Goal: Task Accomplishment & Management: Manage account settings

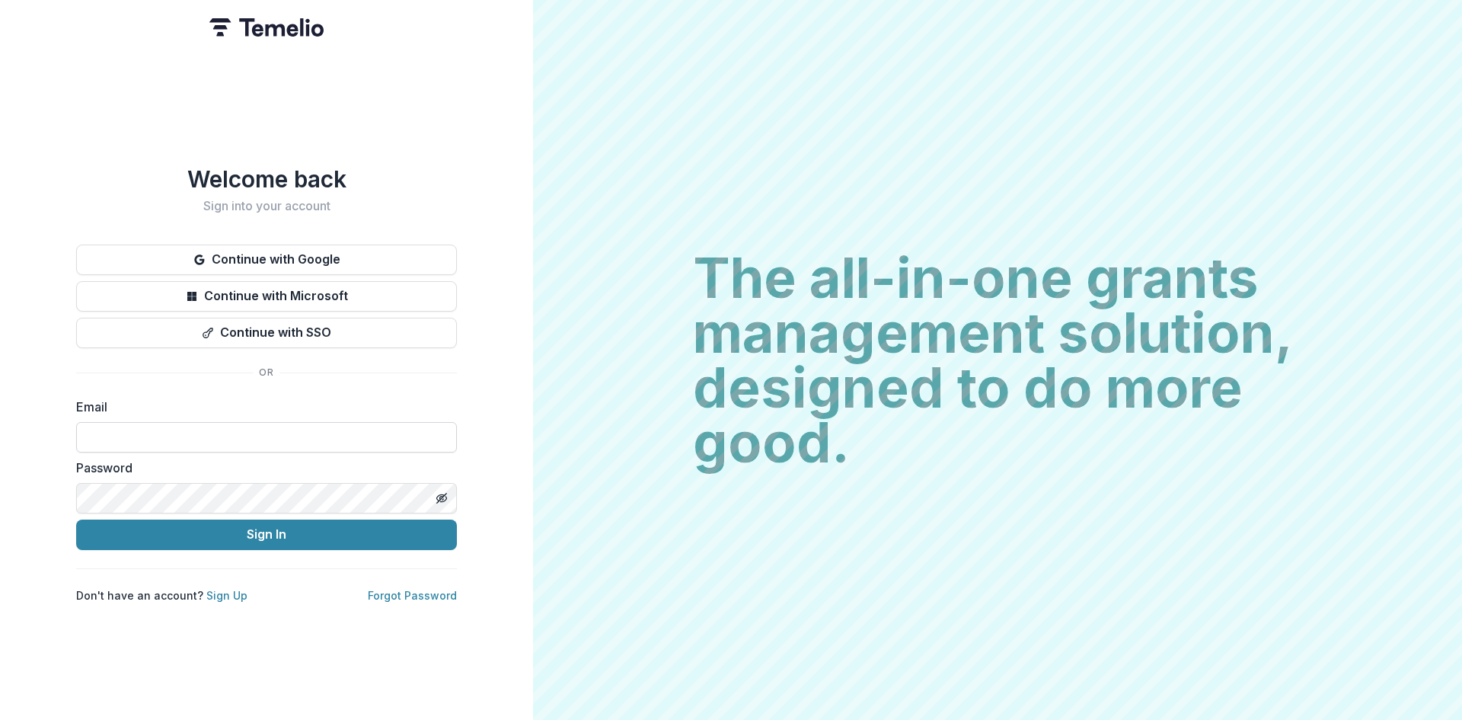
click at [250, 436] on input at bounding box center [266, 437] width 381 height 30
type input "**********"
click at [220, 475] on div "Password" at bounding box center [266, 486] width 381 height 55
click at [206, 533] on button "Sign In" at bounding box center [266, 534] width 381 height 30
